Goal: Transaction & Acquisition: Book appointment/travel/reservation

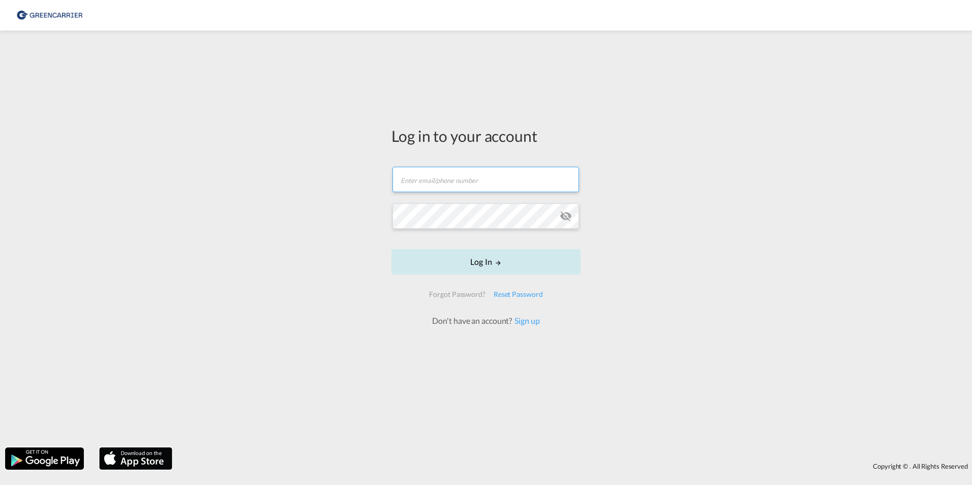
type input "[EMAIL_ADDRESS][DOMAIN_NAME]"
drag, startPoint x: 475, startPoint y: 265, endPoint x: 503, endPoint y: 262, distance: 27.6
click at [475, 265] on button "Log In" at bounding box center [486, 261] width 189 height 25
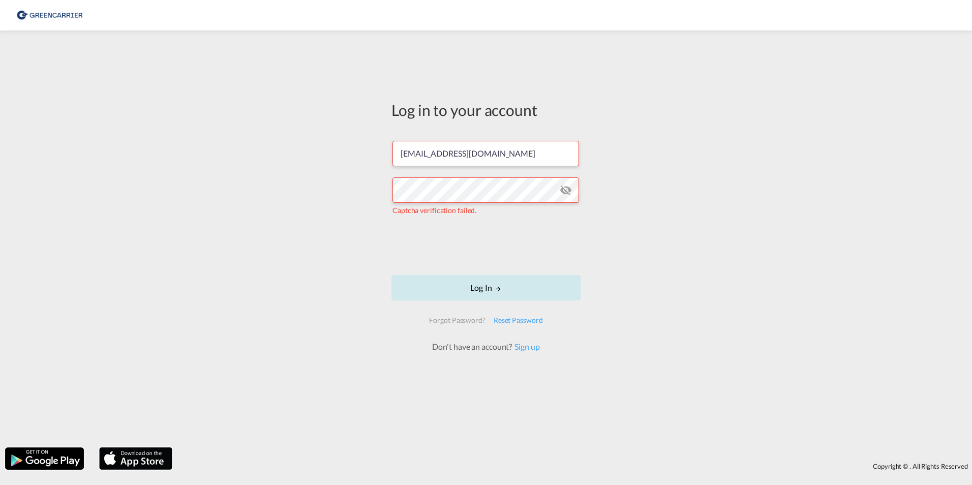
click at [469, 281] on button "Log In" at bounding box center [486, 287] width 189 height 25
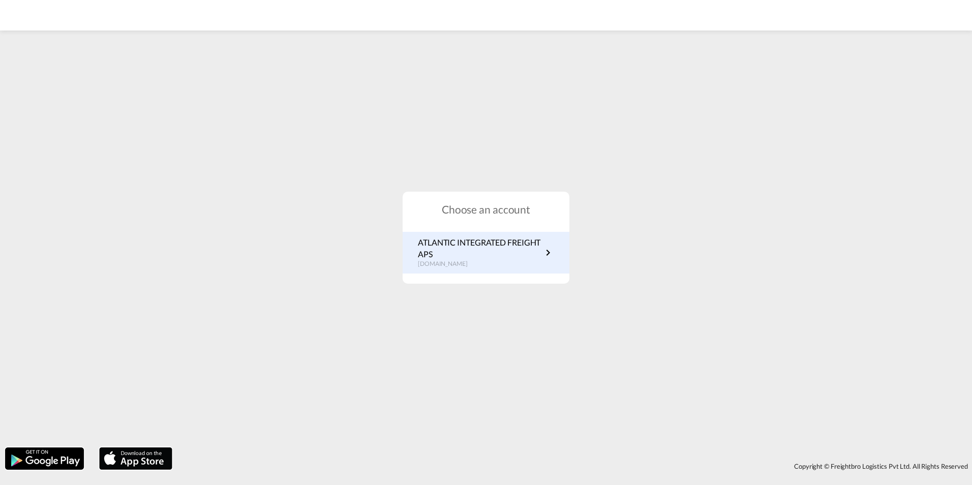
click at [501, 238] on p "ATLANTIC INTEGRATED FREIGHT APS" at bounding box center [480, 248] width 124 height 23
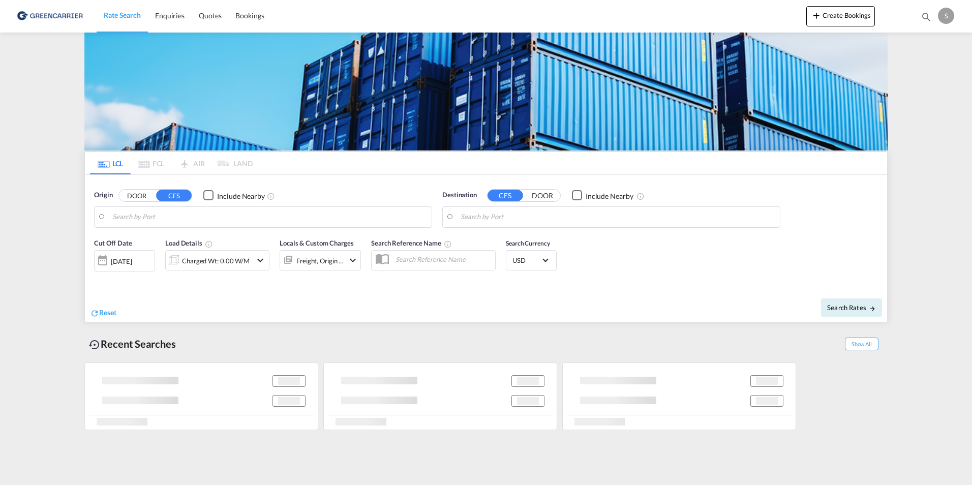
type input "[GEOGRAPHIC_DATA], [GEOGRAPHIC_DATA]"
type input "Busan, KRPUS"
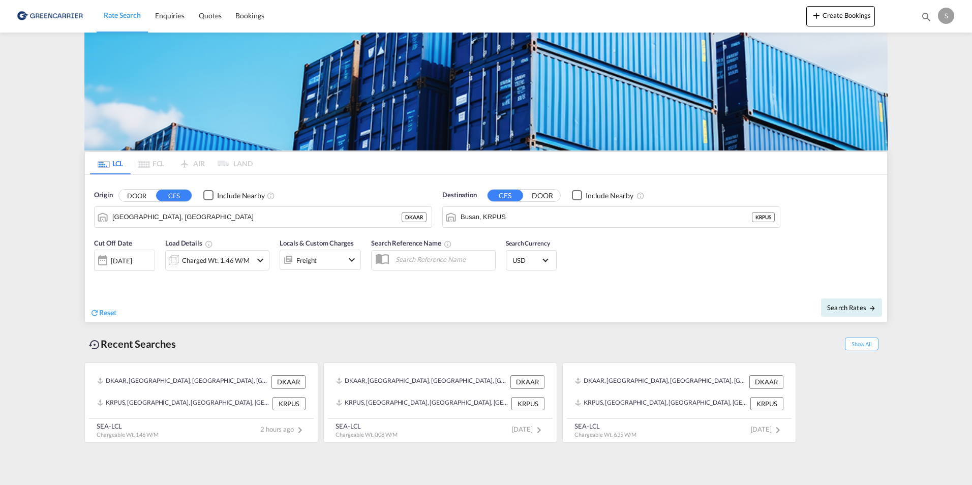
click at [406, 260] on input "text" at bounding box center [443, 259] width 105 height 15
paste input "OADO251597"
type input "OADO251597 / CH"
click at [251, 259] on div "Charged Wt: 1.46 W/M" at bounding box center [209, 260] width 86 height 20
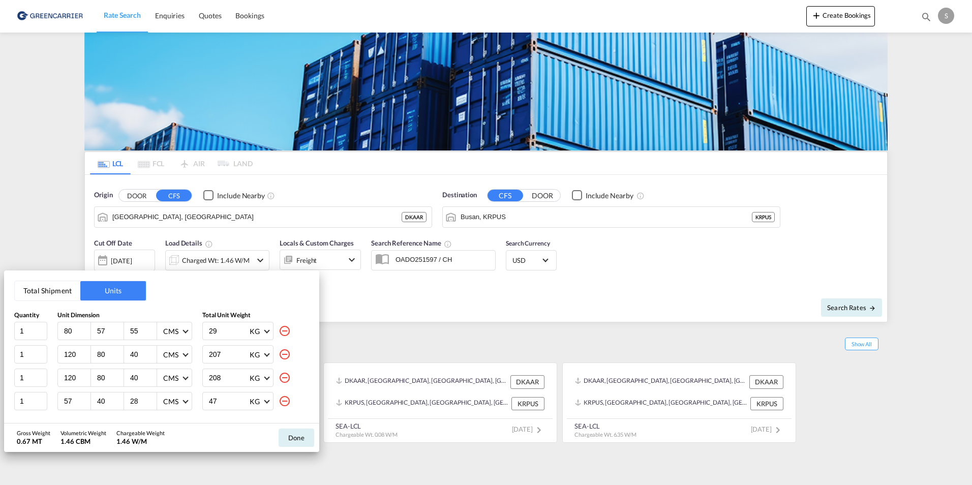
drag, startPoint x: 274, startPoint y: 402, endPoint x: 277, endPoint y: 396, distance: 7.1
click at [279, 401] on md-icon "icon-minus-circle-outline" at bounding box center [285, 401] width 12 height 12
type input "120"
type input "80"
type input "38"
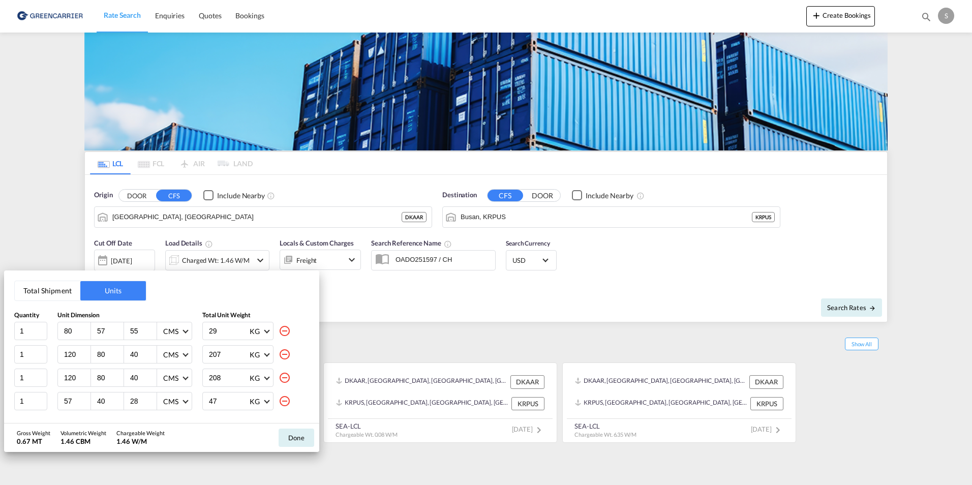
type input "170"
type input "32"
type input "22"
type input "16"
type input "5.8"
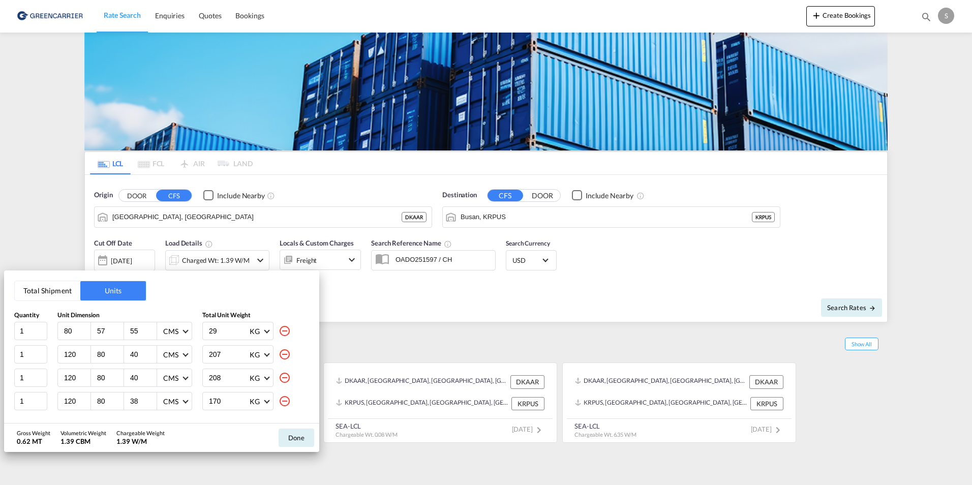
drag, startPoint x: 277, startPoint y: 380, endPoint x: 229, endPoint y: 363, distance: 50.8
click at [279, 379] on md-icon "icon-minus-circle-outline" at bounding box center [285, 378] width 12 height 12
type input "38"
type input "170"
type input "32"
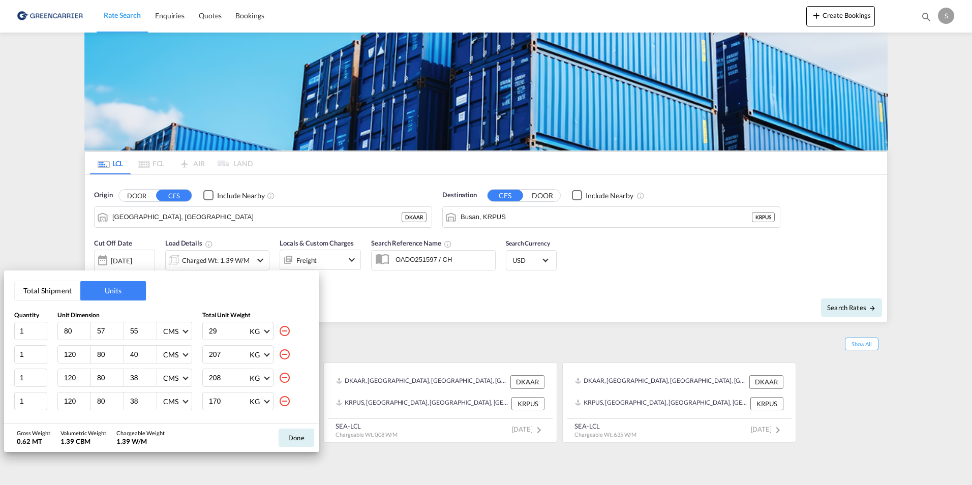
type input "22"
type input "16"
type input "5.8"
click at [282, 402] on md-icon "icon-minus-circle-outline" at bounding box center [285, 401] width 12 height 12
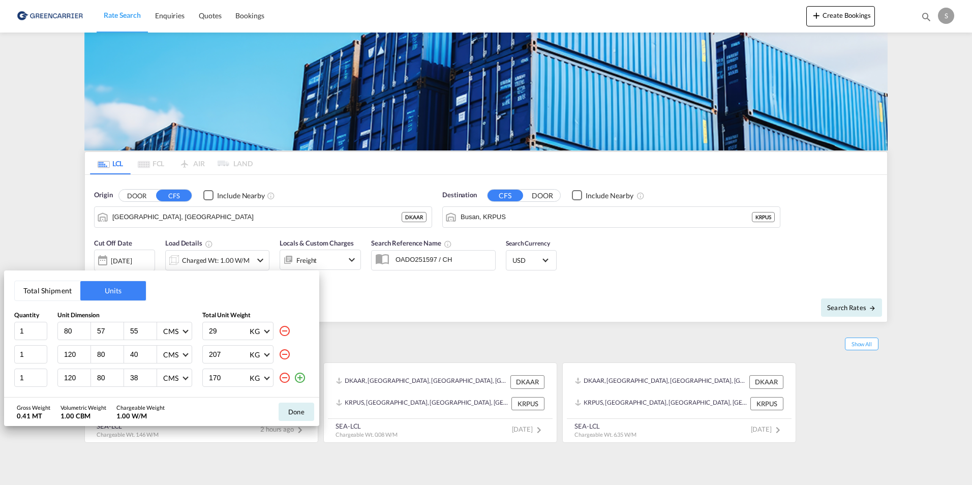
click at [282, 379] on md-icon "icon-minus-circle-outline" at bounding box center [285, 378] width 12 height 12
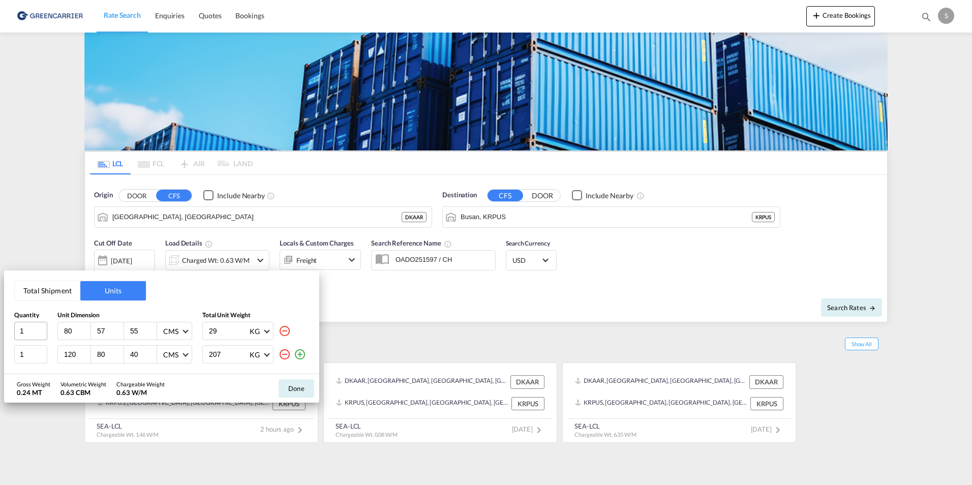
drag, startPoint x: 77, startPoint y: 330, endPoint x: 24, endPoint y: 327, distance: 52.9
click at [25, 327] on div "1 80 57 55 CMS CMS Inches 29 KG KG LB" at bounding box center [161, 331] width 295 height 18
type input "4"
type input "142"
type input "77"
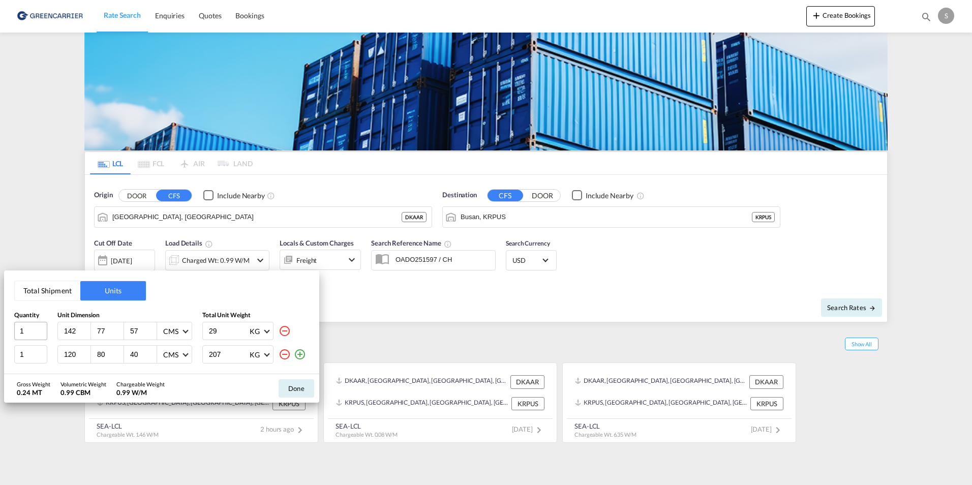
type input "57"
drag, startPoint x: 58, startPoint y: 354, endPoint x: 21, endPoint y: 346, distance: 38.6
click at [21, 348] on div "1 120 80 40 CMS CMS Inches 207 KG KG LB" at bounding box center [161, 354] width 295 height 18
type input "142"
type input "77"
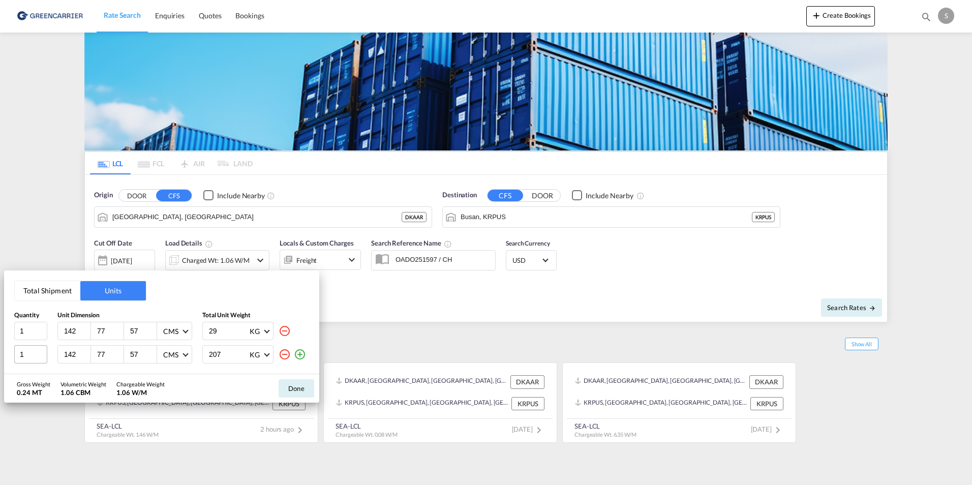
type input "57"
drag, startPoint x: 229, startPoint y: 334, endPoint x: 160, endPoint y: 331, distance: 68.7
click at [160, 331] on div "1 142 77 57 CMS CMS Inches 29 KG KG LB" at bounding box center [161, 331] width 295 height 18
type input "125"
drag, startPoint x: 222, startPoint y: 354, endPoint x: 203, endPoint y: 348, distance: 19.3
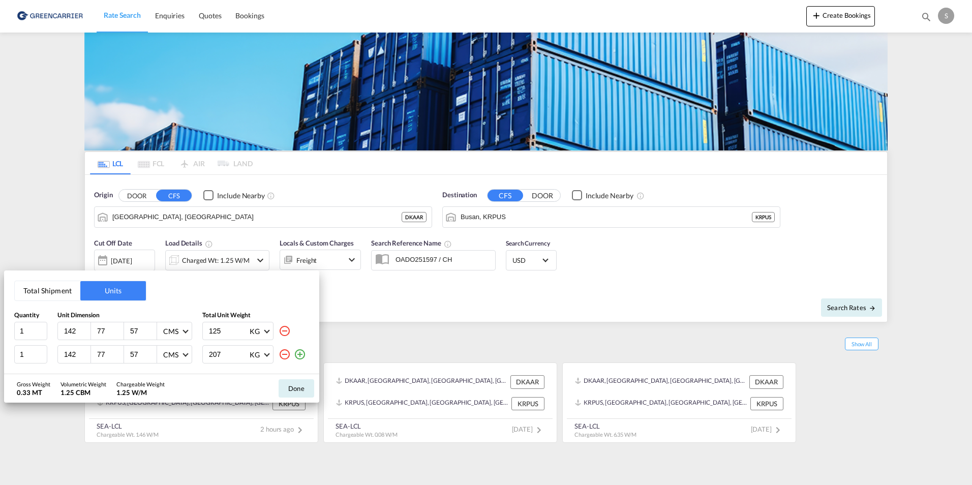
click at [181, 352] on div "1 142 77 57 CMS CMS Inches 207 KG KG LB" at bounding box center [161, 354] width 295 height 18
type input "125"
click at [298, 389] on button "Done" at bounding box center [297, 388] width 36 height 18
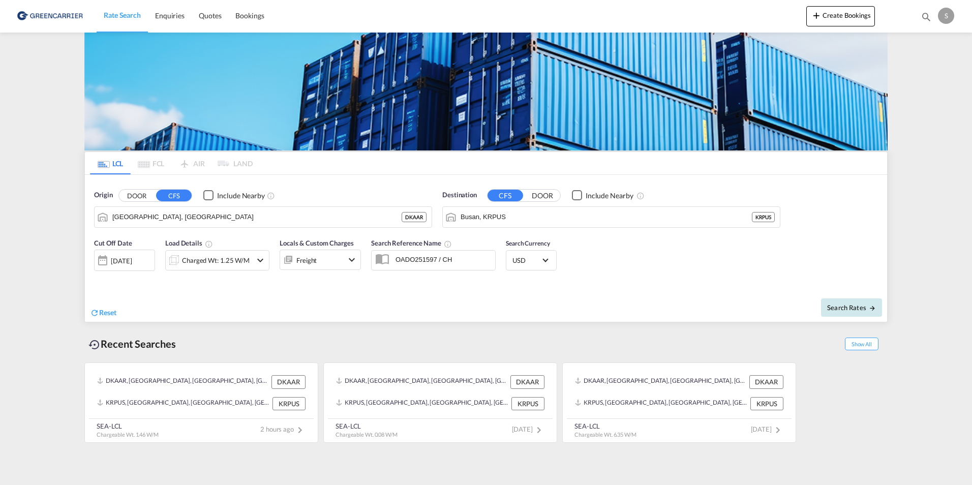
click at [836, 301] on button "Search Rates" at bounding box center [851, 307] width 61 height 18
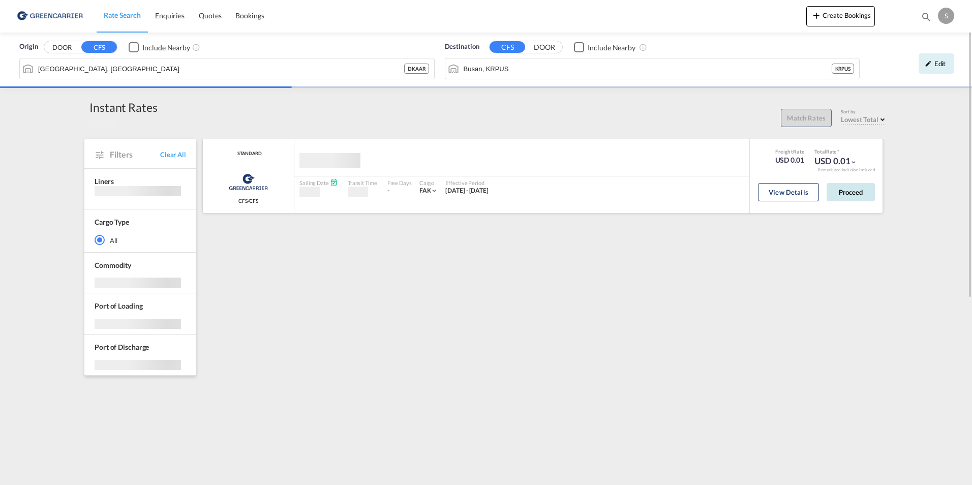
click at [843, 194] on button "Proceed" at bounding box center [851, 192] width 48 height 18
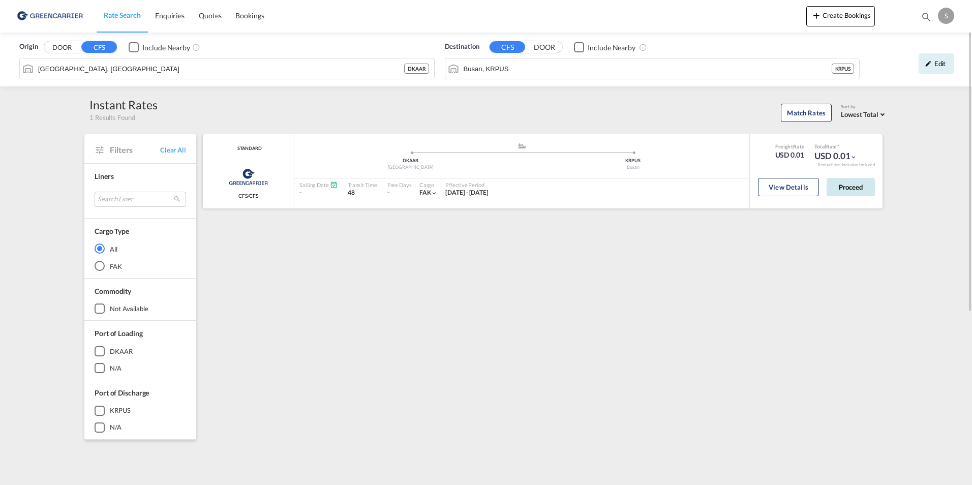
click at [839, 184] on button "Proceed" at bounding box center [851, 187] width 48 height 18
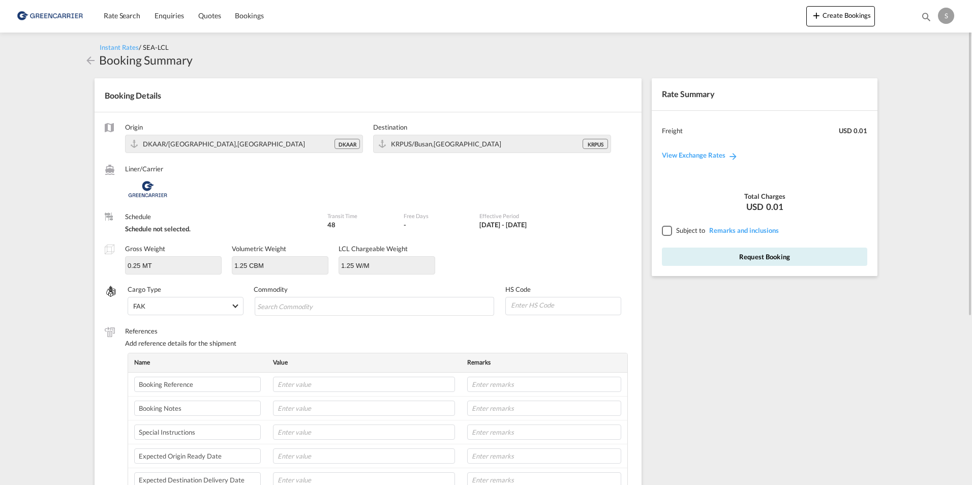
scroll to position [153, 0]
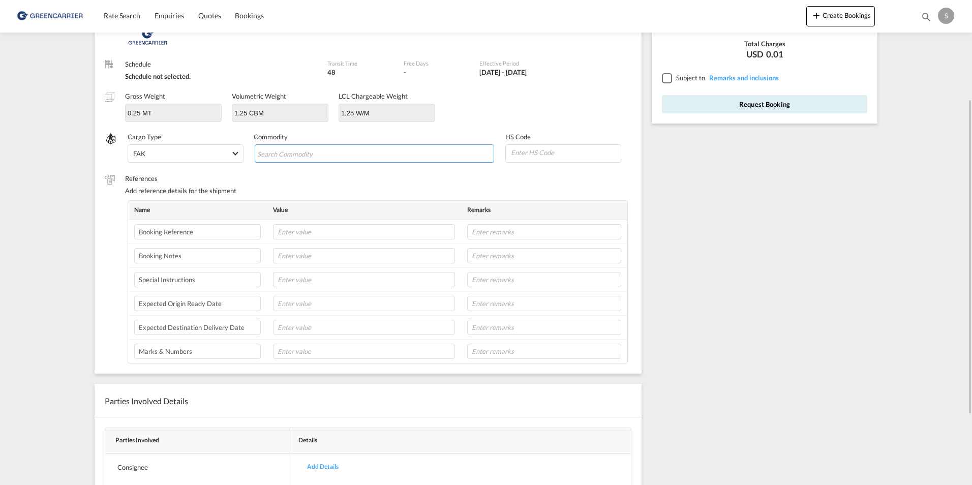
click at [303, 160] on input "Search Commodity" at bounding box center [303, 154] width 93 height 16
click at [303, 229] on input "text" at bounding box center [364, 231] width 182 height 15
paste input "OADO251597"
type input "OADO251597 / CH"
drag, startPoint x: 309, startPoint y: 152, endPoint x: 321, endPoint y: 153, distance: 12.2
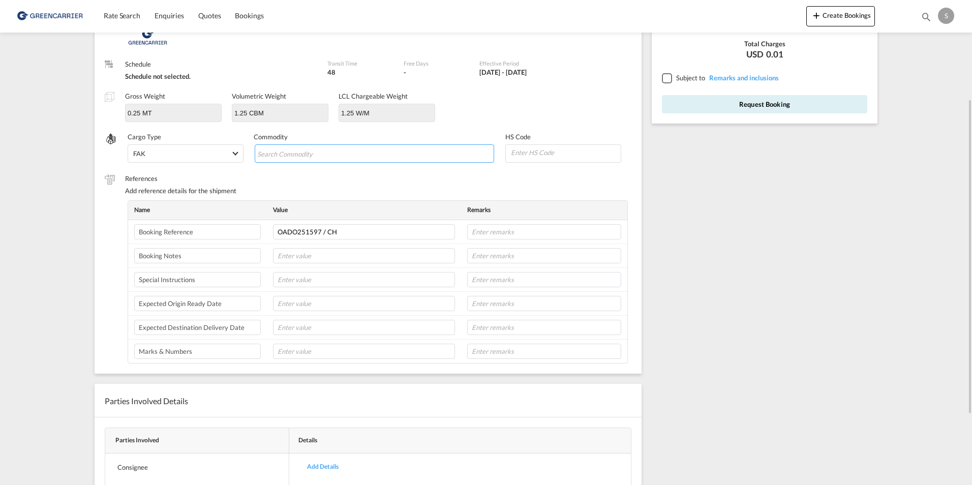
click at [309, 152] on input "Chips input." at bounding box center [303, 154] width 93 height 16
click at [292, 253] on input "text" at bounding box center [364, 255] width 182 height 15
type input "**NON-STACKABLE SHIPMENT**"
click at [185, 238] on tbody "Booking Reference OADO251597 / CH Booking Notes **NON-STACKABLE SHIPMENT** Spec…" at bounding box center [377, 291] width 499 height 143
click at [310, 273] on input "text" at bounding box center [364, 279] width 182 height 15
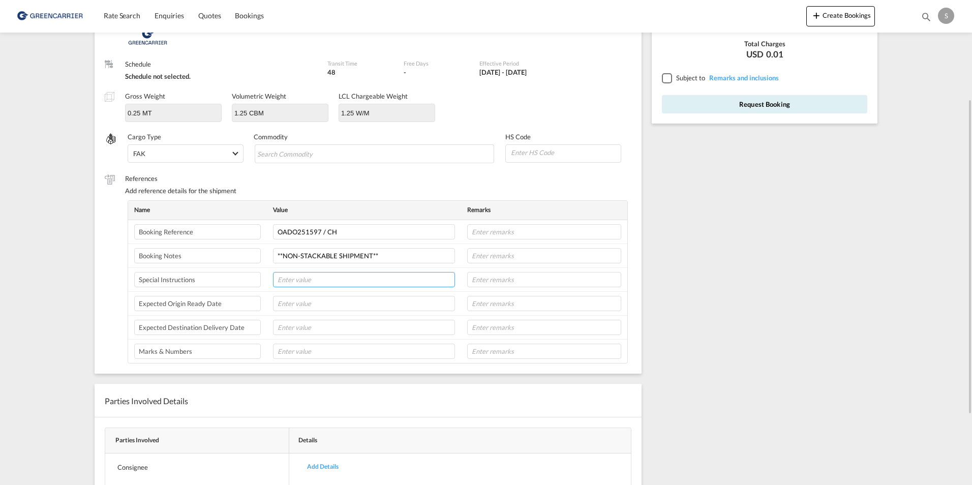
paste input "**NON-STACKABLE SHIPMENT**"
type input "**NON-STACKABLE SHIPMENT**"
drag, startPoint x: 398, startPoint y: 257, endPoint x: 156, endPoint y: 243, distance: 242.5
click at [144, 241] on tbody "Booking Reference OADO251597 / CH Booking Notes **NON-STACKABLE SHIPMENT** Spec…" at bounding box center [377, 291] width 499 height 143
paste input "Green Instruments [STREET_ADDRESS] Phone: [PHONE_NUMBER] Opening hours: 7.30 am…"
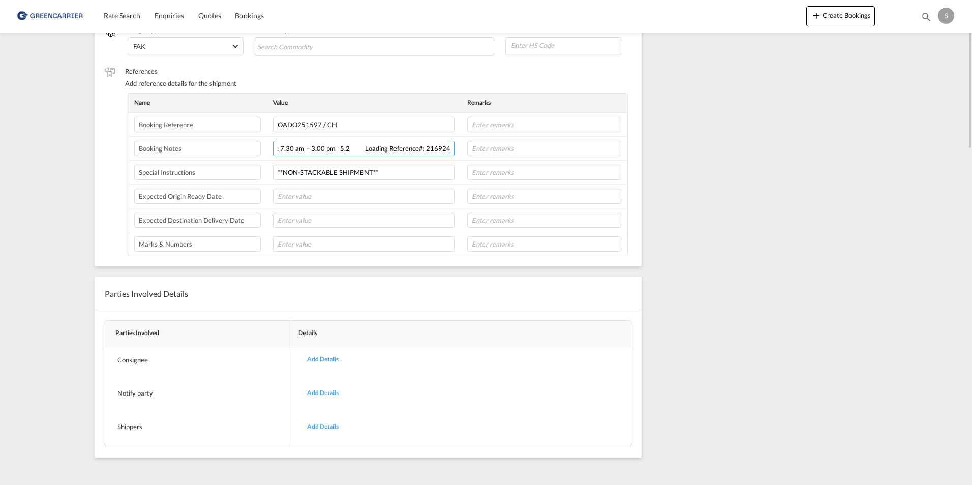
scroll to position [0, 0]
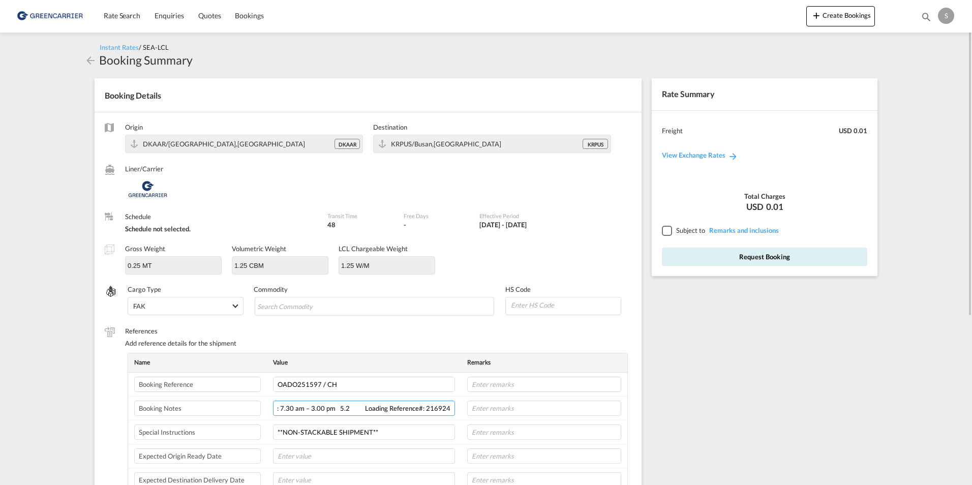
type input "Green Instruments [STREET_ADDRESS] Phone: [PHONE_NUMBER] Opening hours: 7.30 am…"
drag, startPoint x: 668, startPoint y: 233, endPoint x: 682, endPoint y: 244, distance: 17.4
click at [669, 233] on div at bounding box center [666, 230] width 9 height 9
click at [699, 257] on button "Request Booking" at bounding box center [764, 257] width 205 height 18
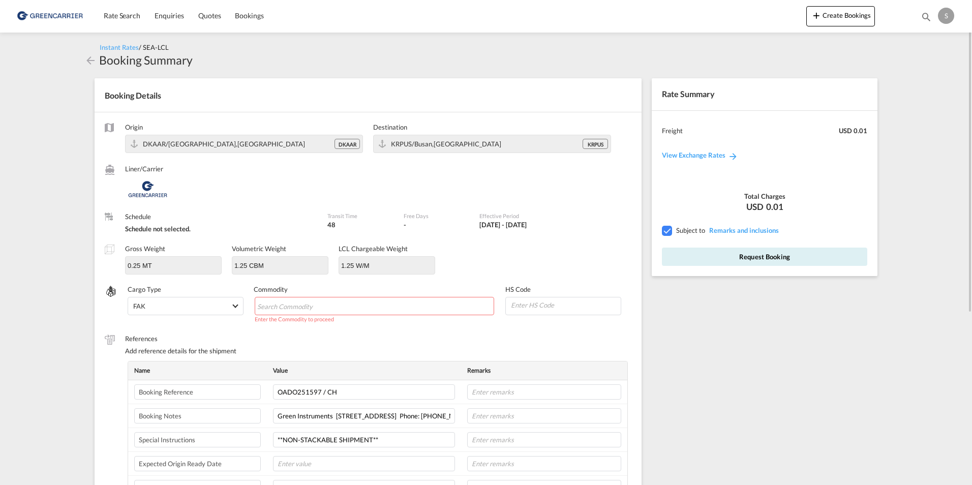
click at [409, 305] on md-chips-wrap "Chips container with autocompletion. Enter the text area, type text to search, …" at bounding box center [375, 306] width 240 height 18
click at [317, 303] on input "Chips input." at bounding box center [303, 306] width 93 height 16
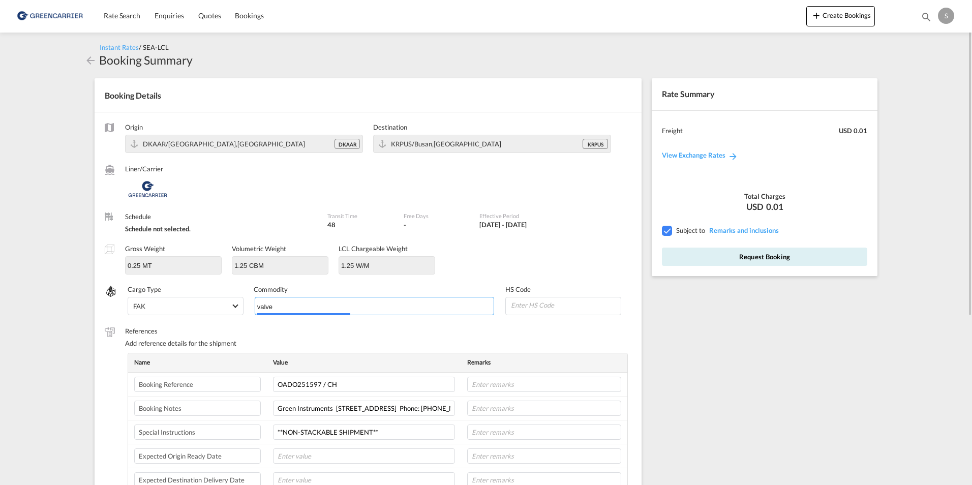
type input "valve"
click at [755, 261] on button "Request Booking" at bounding box center [764, 257] width 205 height 18
